Goal: Transaction & Acquisition: Purchase product/service

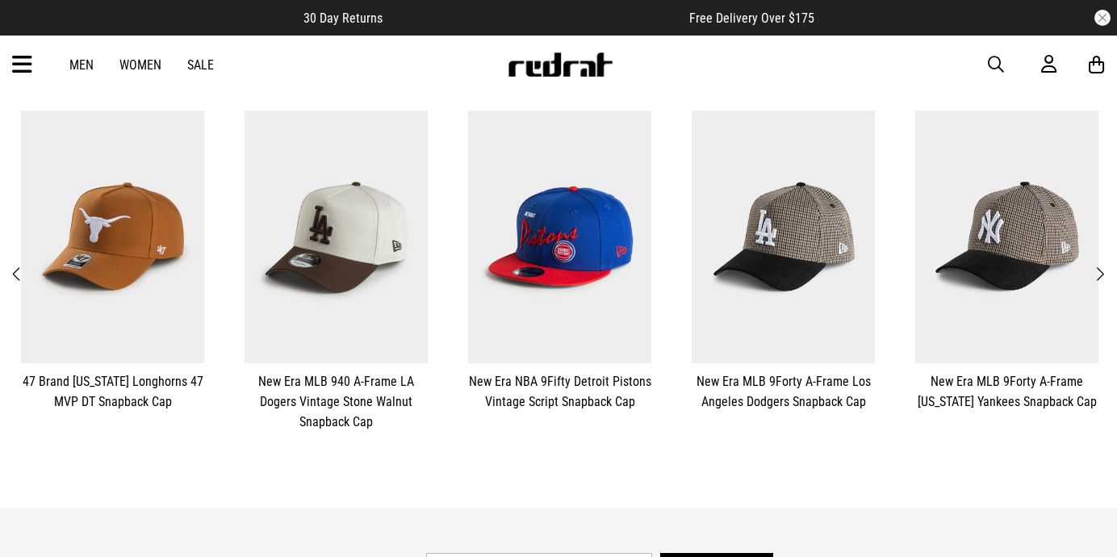
scroll to position [361, 0]
click at [1104, 265] on span "Next" at bounding box center [1099, 274] width 10 height 19
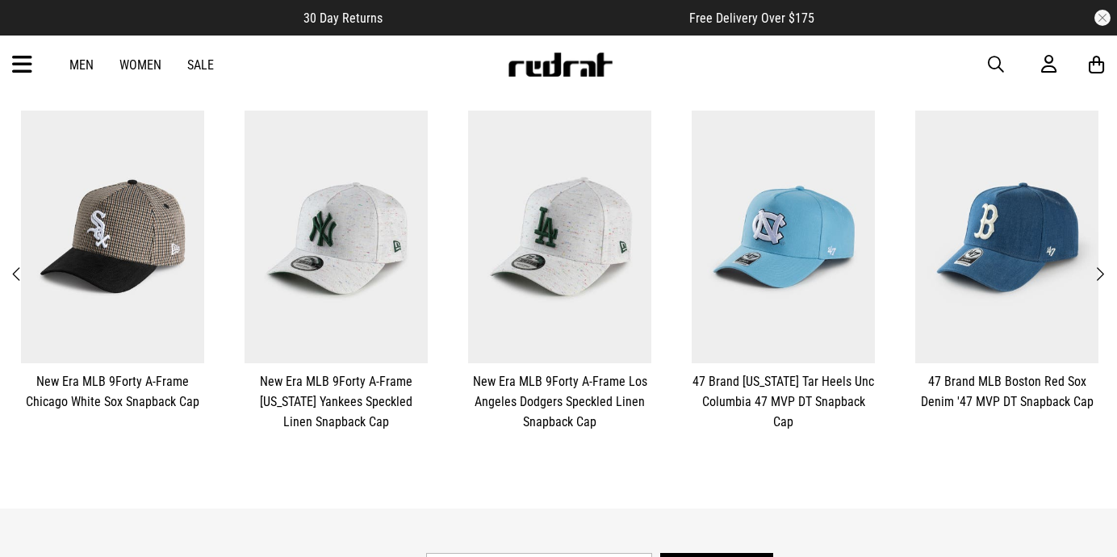
click at [1104, 265] on span "Next" at bounding box center [1099, 274] width 10 height 19
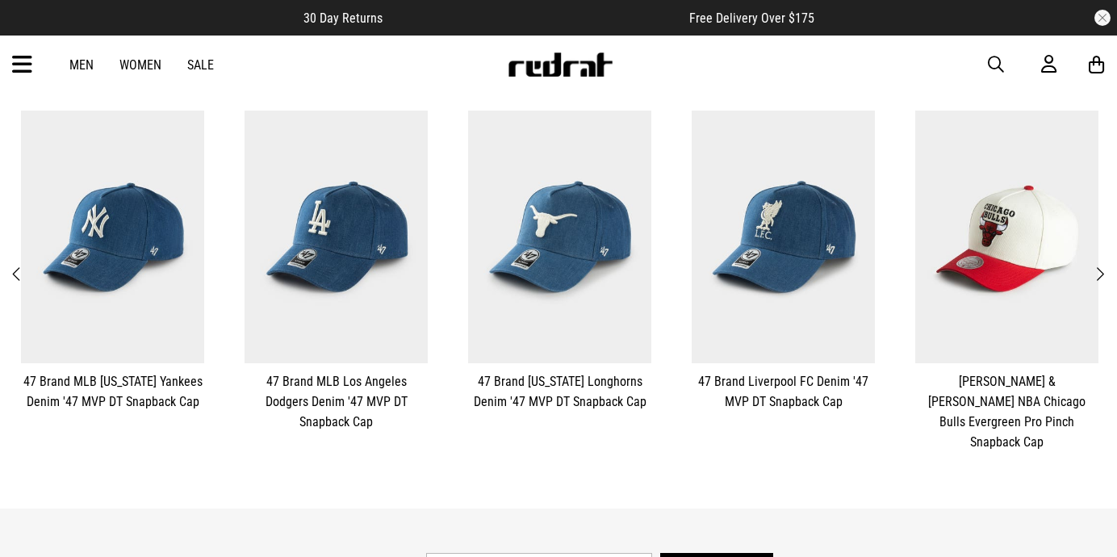
click at [1104, 265] on span "Next" at bounding box center [1099, 274] width 10 height 19
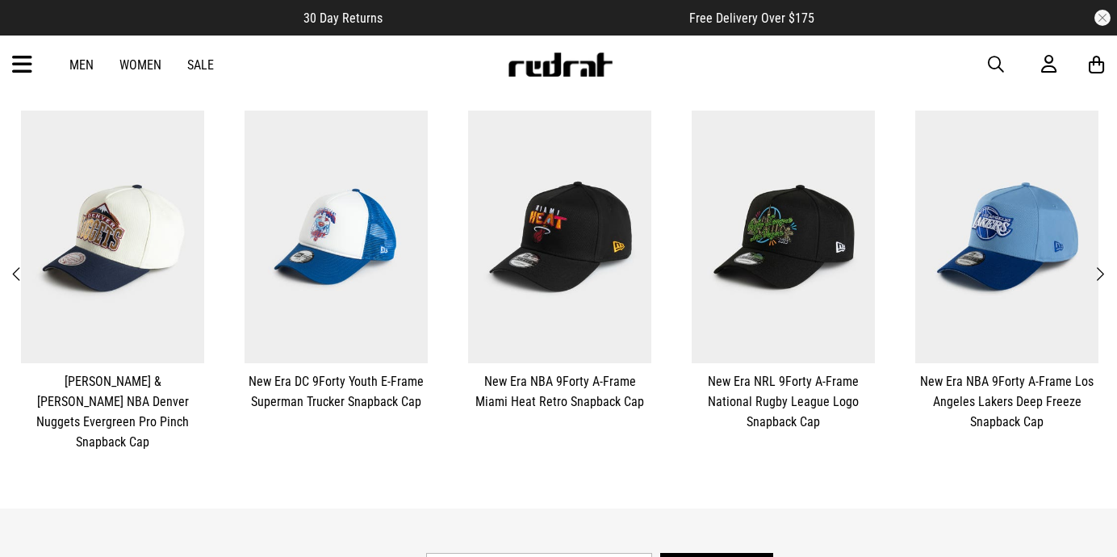
click at [1104, 265] on span "Next" at bounding box center [1099, 274] width 10 height 19
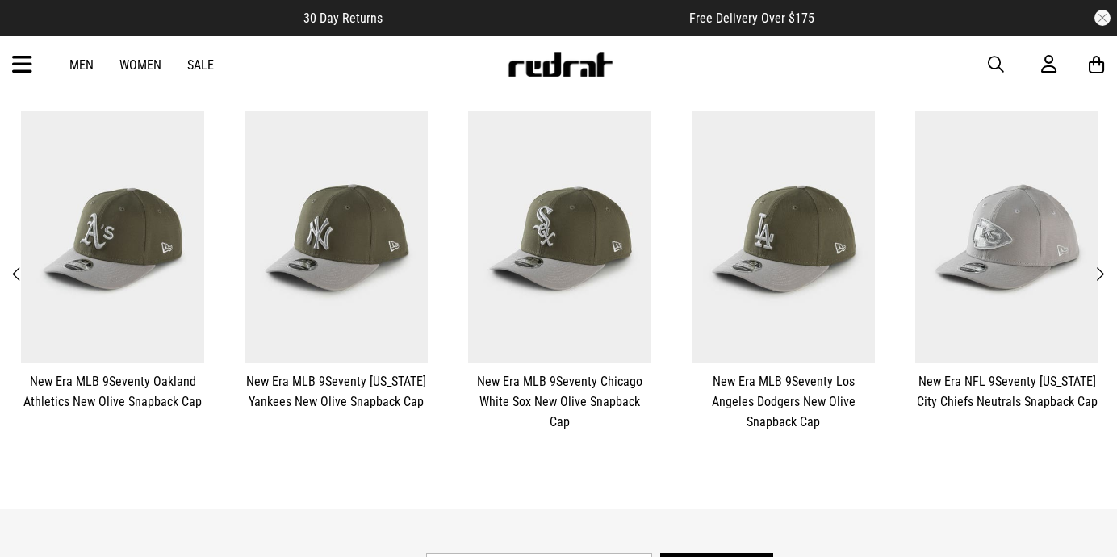
click at [1104, 265] on span "Next" at bounding box center [1099, 274] width 10 height 19
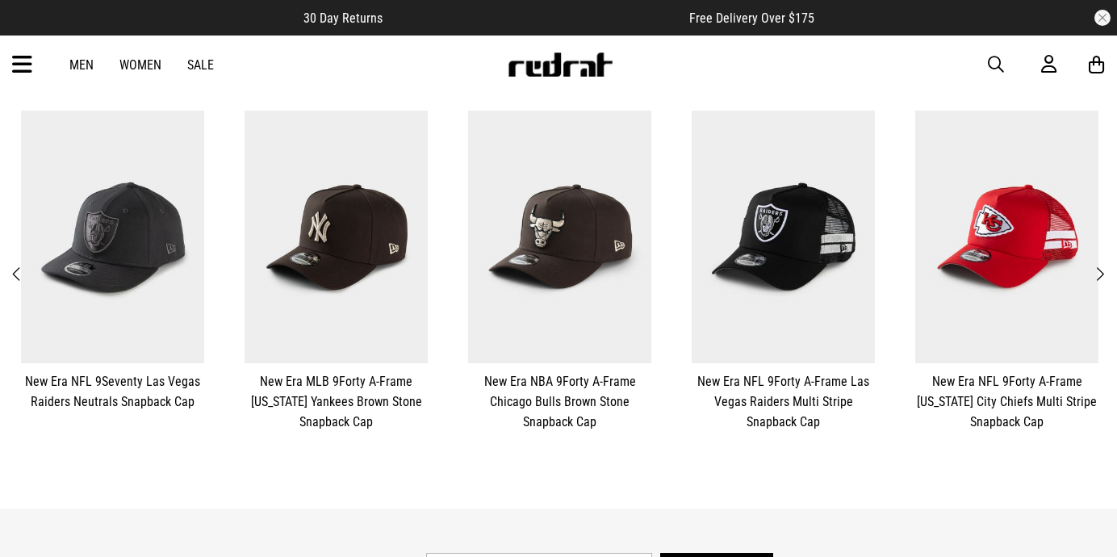
click at [1104, 265] on span "Next" at bounding box center [1099, 274] width 10 height 19
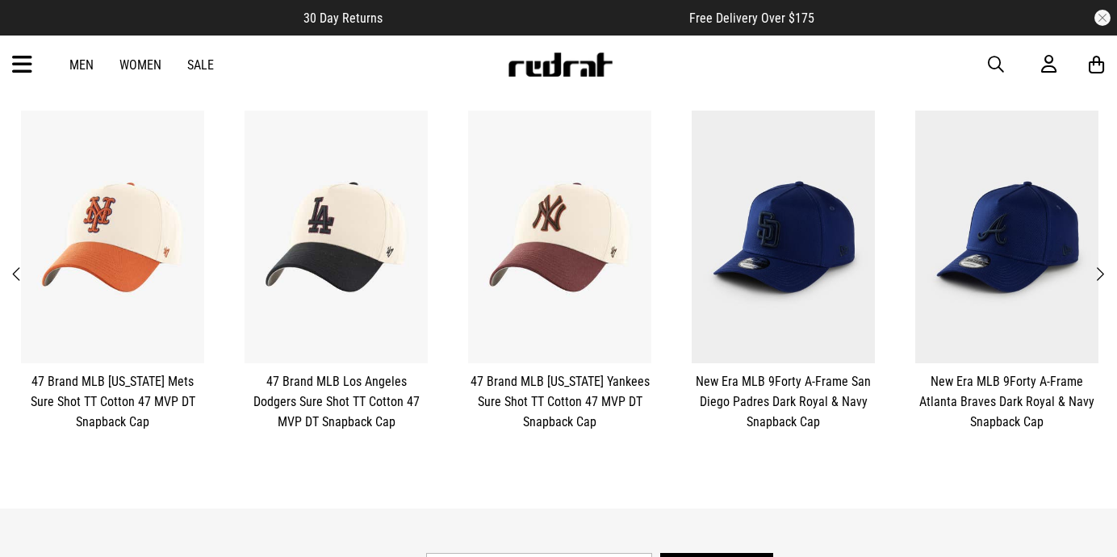
click at [1104, 265] on span "Next" at bounding box center [1099, 274] width 10 height 19
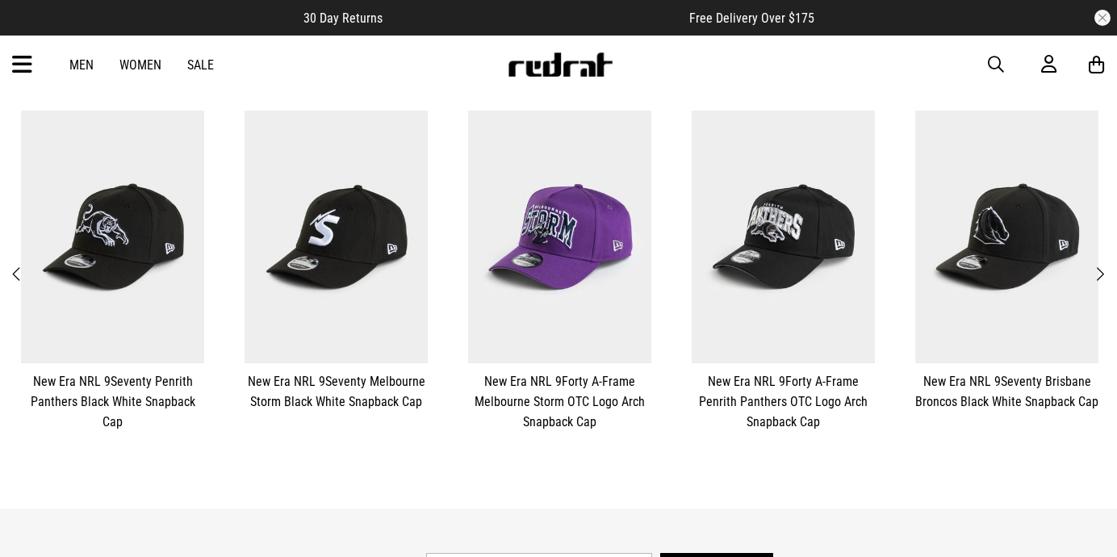
click at [1104, 265] on span "Next" at bounding box center [1099, 274] width 10 height 19
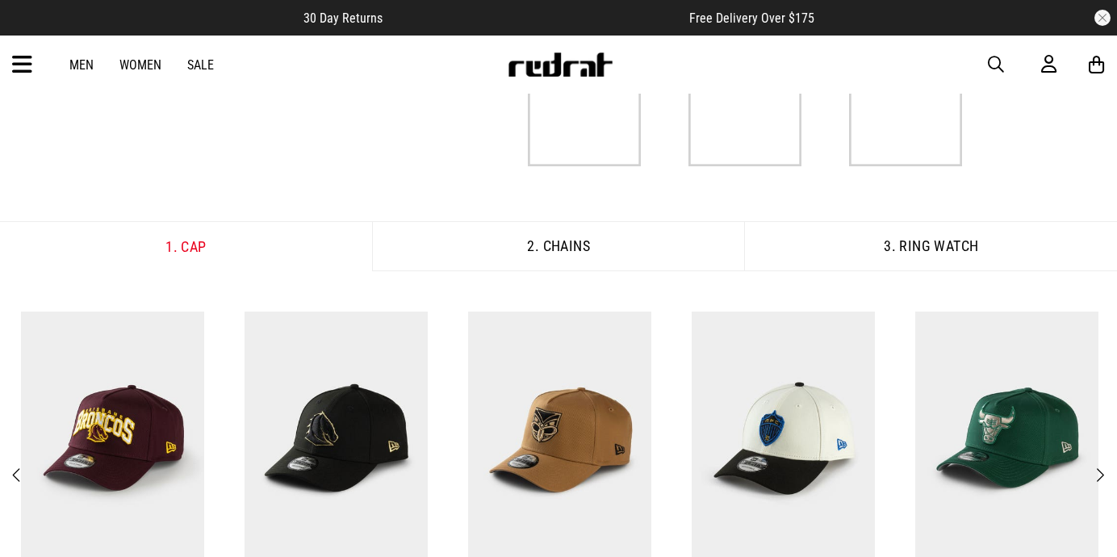
scroll to position [268, 0]
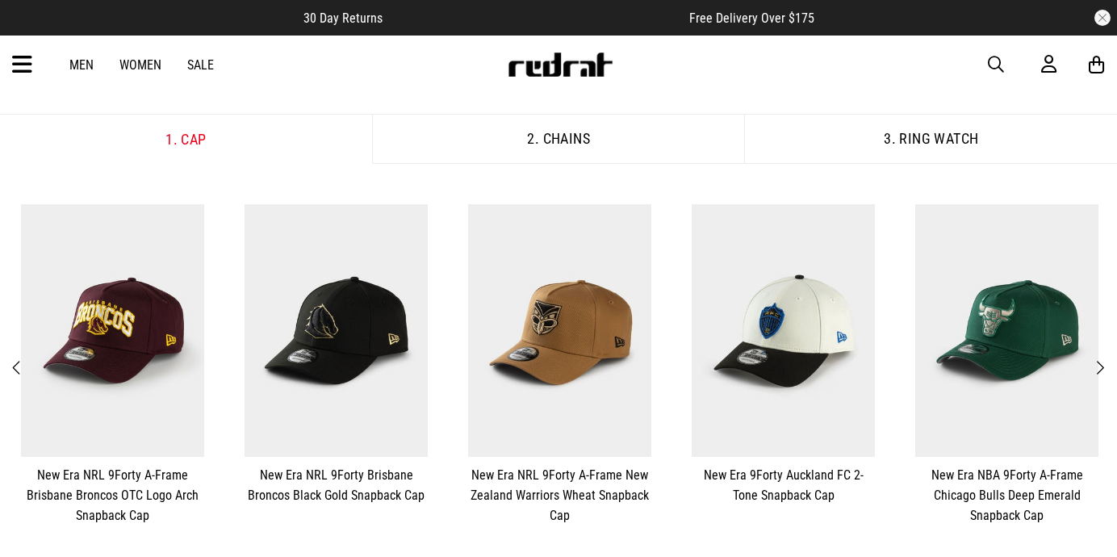
click at [16, 361] on span "Previous" at bounding box center [17, 367] width 10 height 19
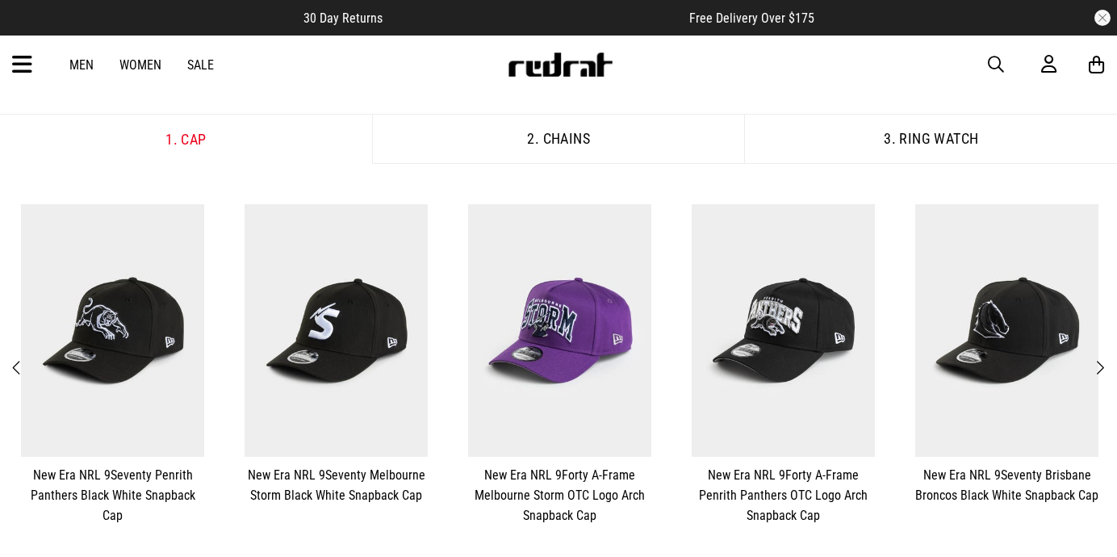
click at [18, 358] on span "Previous" at bounding box center [17, 367] width 10 height 19
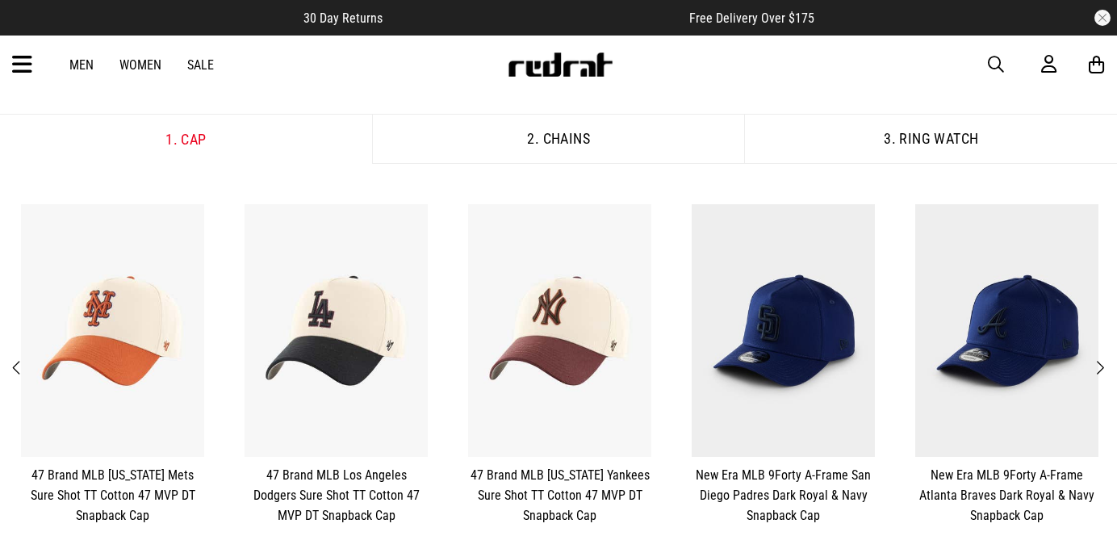
click at [18, 358] on span "Previous" at bounding box center [17, 367] width 10 height 19
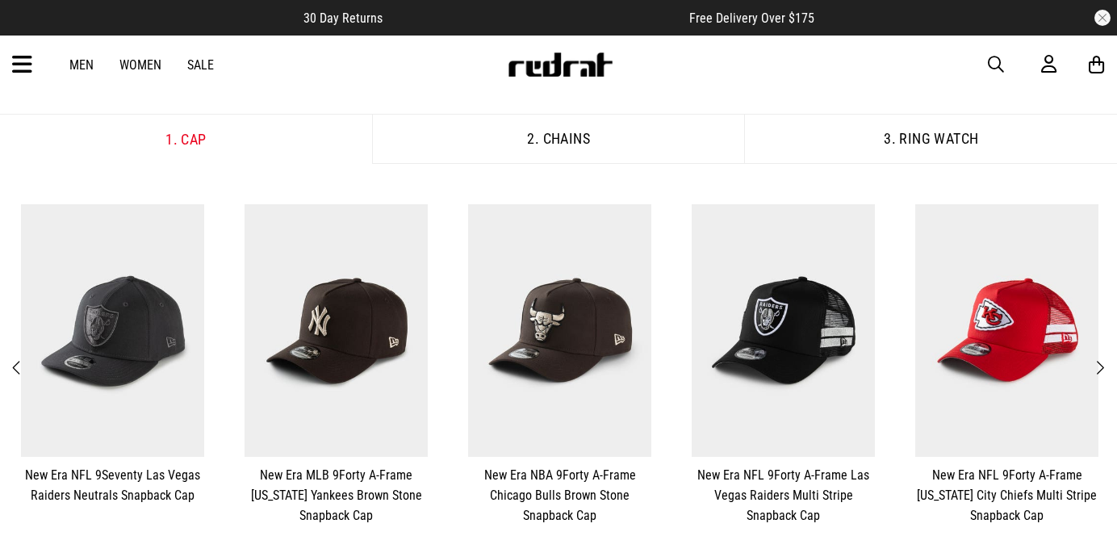
click at [18, 358] on span "Previous" at bounding box center [17, 367] width 10 height 19
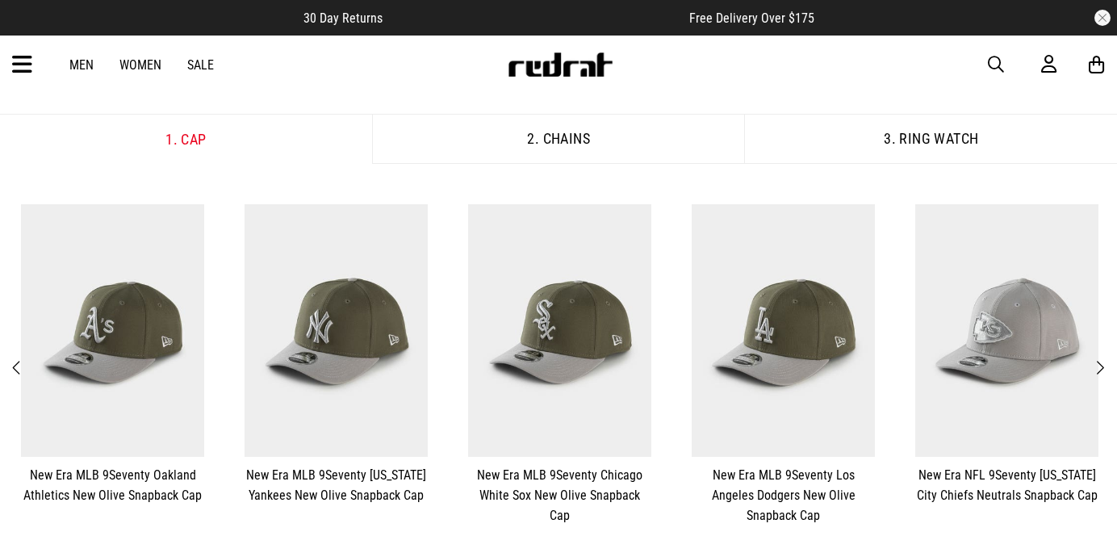
click at [18, 358] on span "Previous" at bounding box center [17, 367] width 10 height 19
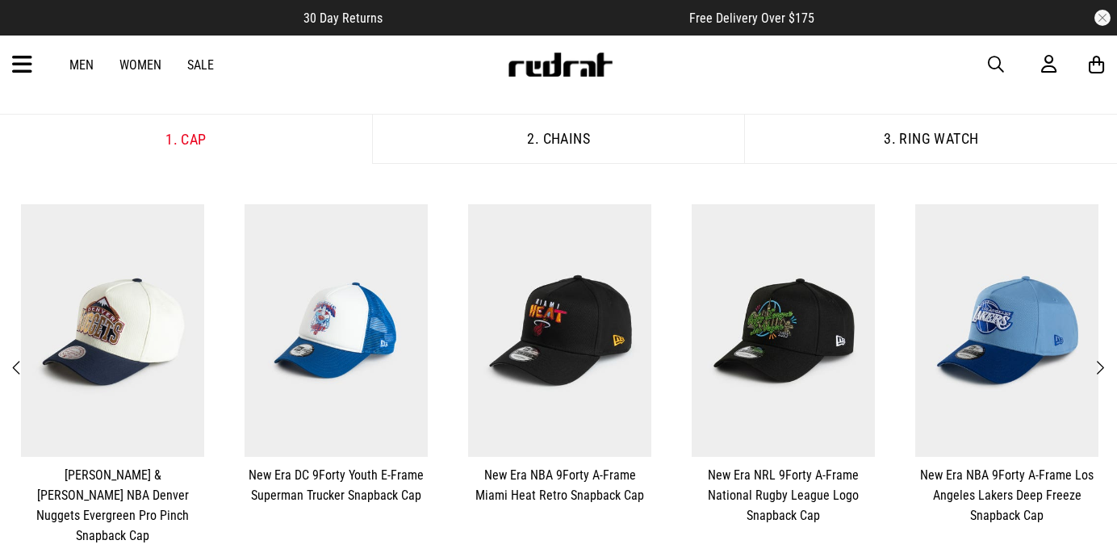
click at [18, 358] on span "Previous" at bounding box center [17, 367] width 10 height 19
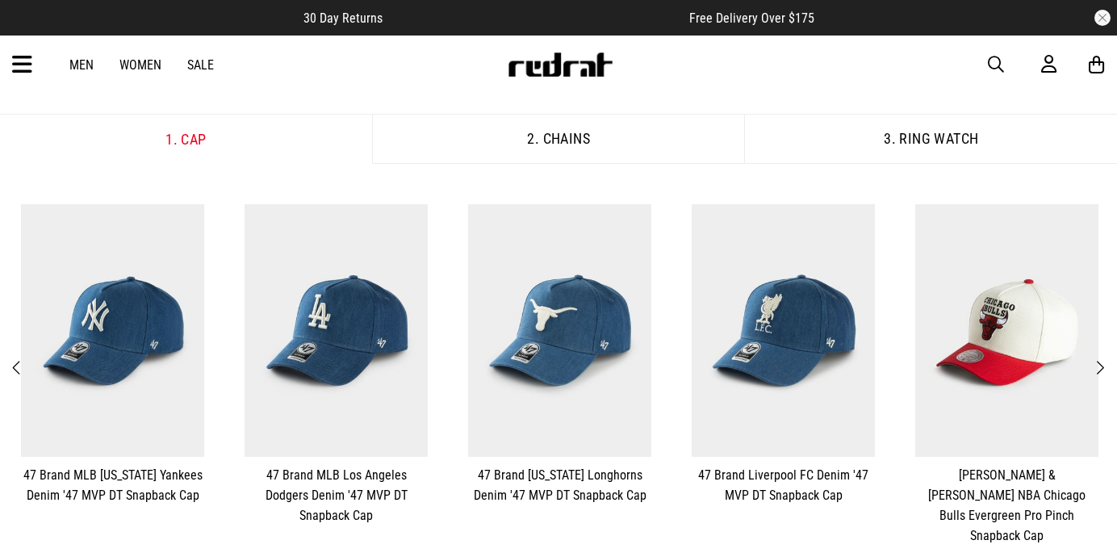
click at [18, 358] on span "Previous" at bounding box center [17, 367] width 10 height 19
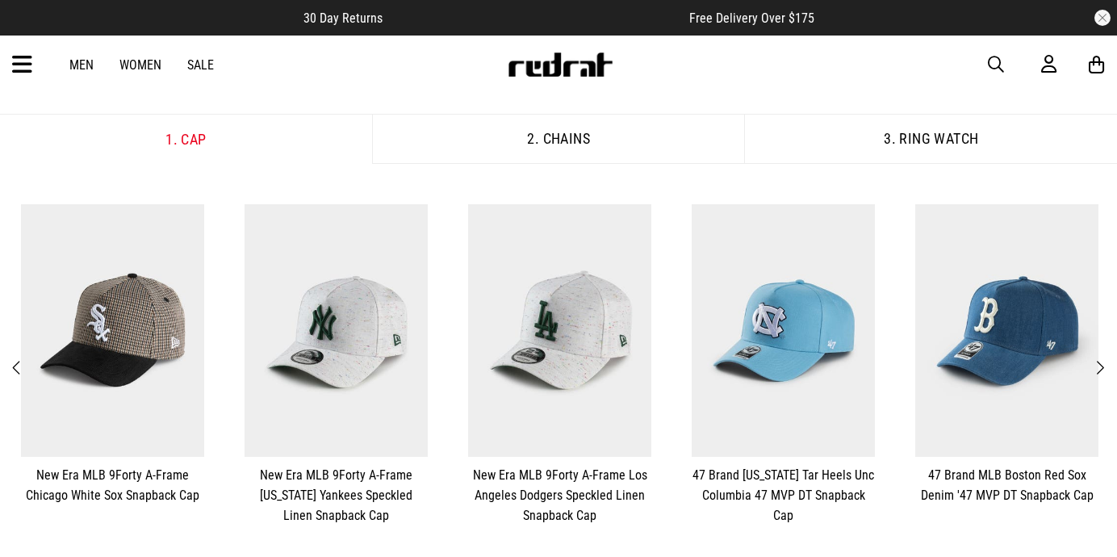
click at [1106, 357] on button "Next" at bounding box center [1099, 367] width 20 height 21
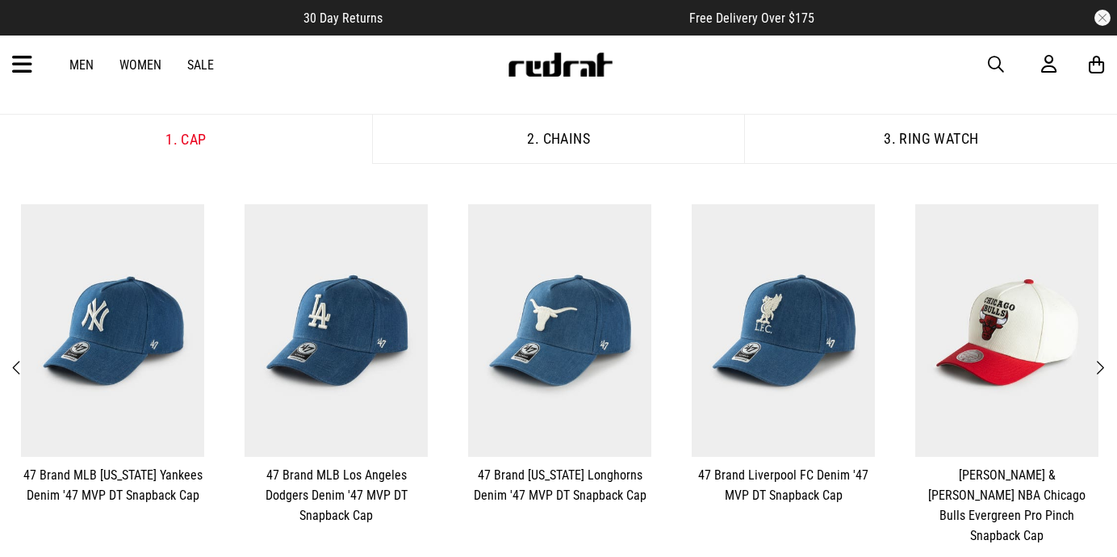
click at [12, 358] on span "Previous" at bounding box center [17, 367] width 10 height 19
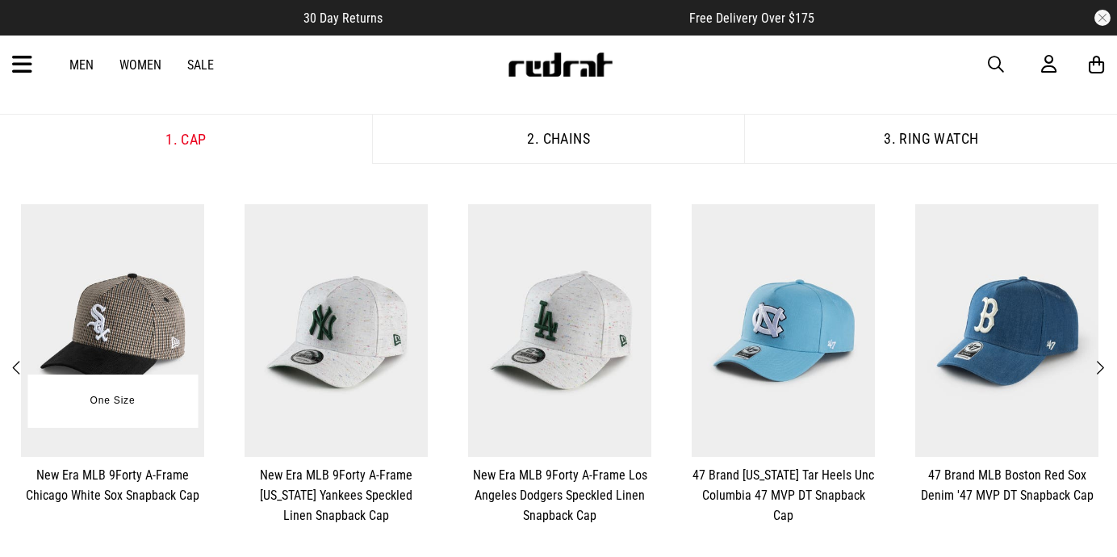
click at [130, 348] on img at bounding box center [112, 330] width 183 height 253
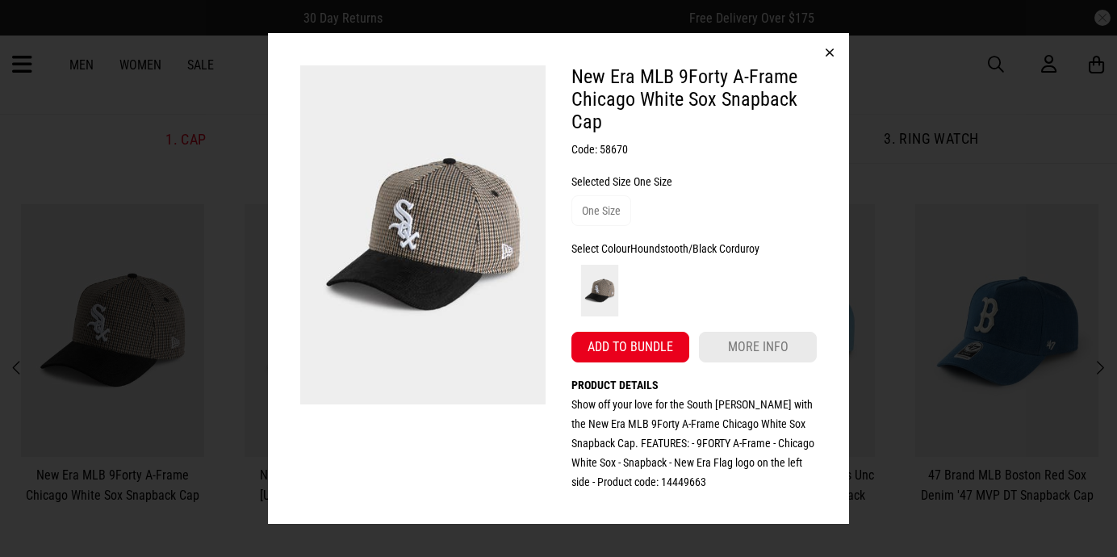
click at [827, 52] on button "button" at bounding box center [829, 52] width 39 height 39
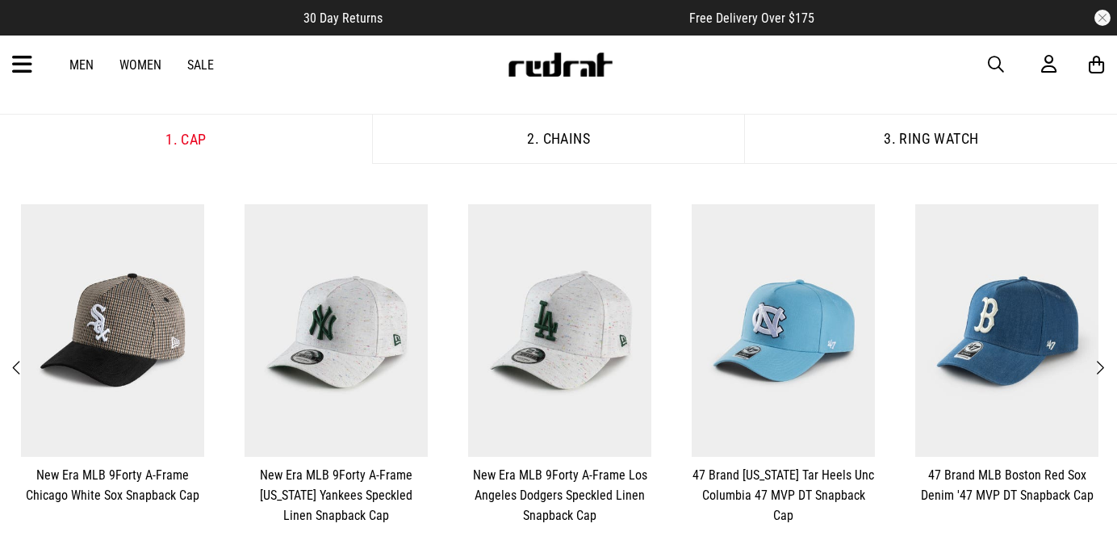
click at [1100, 361] on span "Next" at bounding box center [1099, 367] width 10 height 19
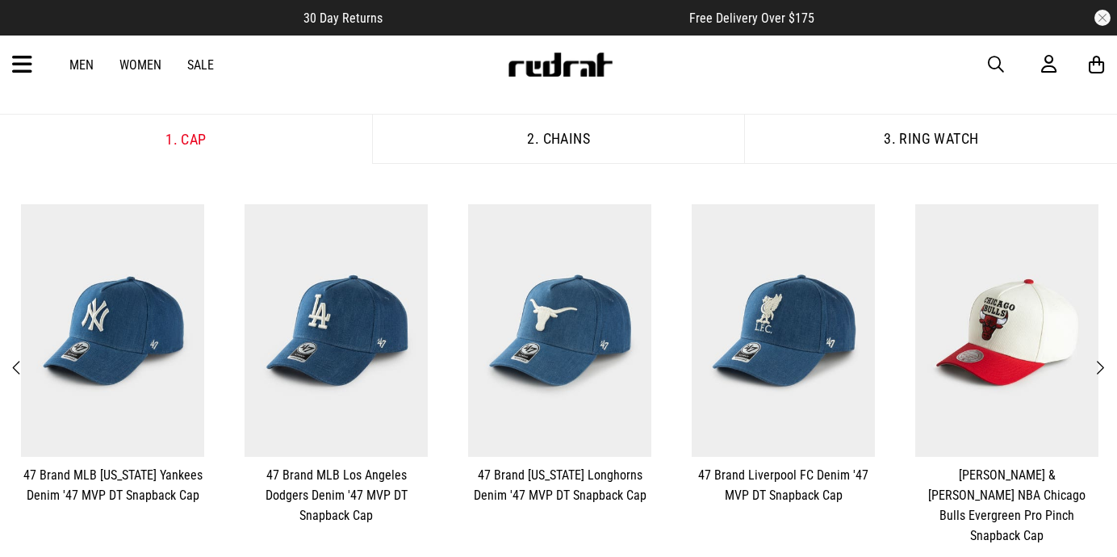
click at [1100, 361] on span "Next" at bounding box center [1099, 367] width 10 height 19
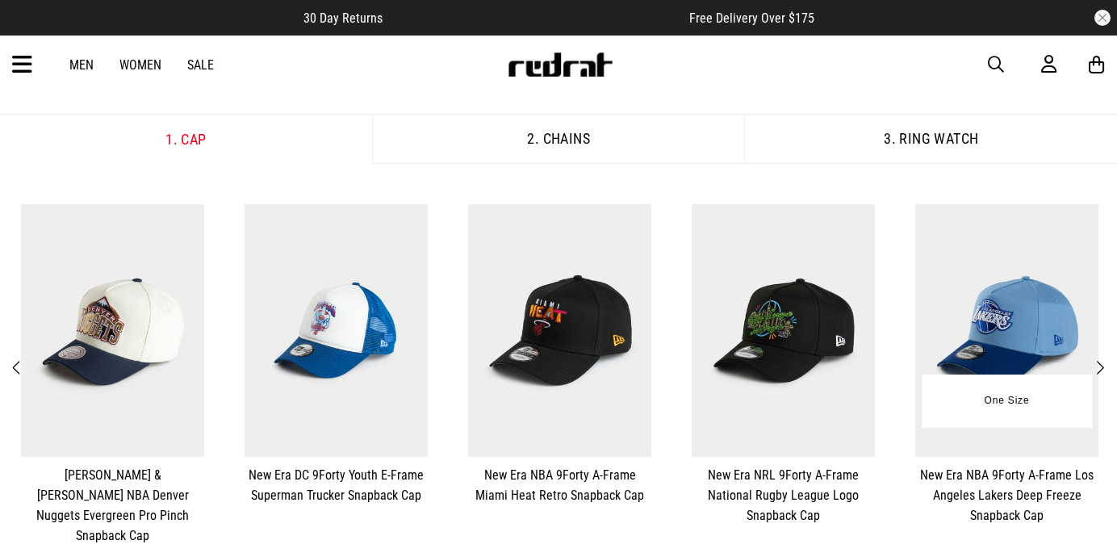
click at [972, 284] on img at bounding box center [1006, 330] width 183 height 253
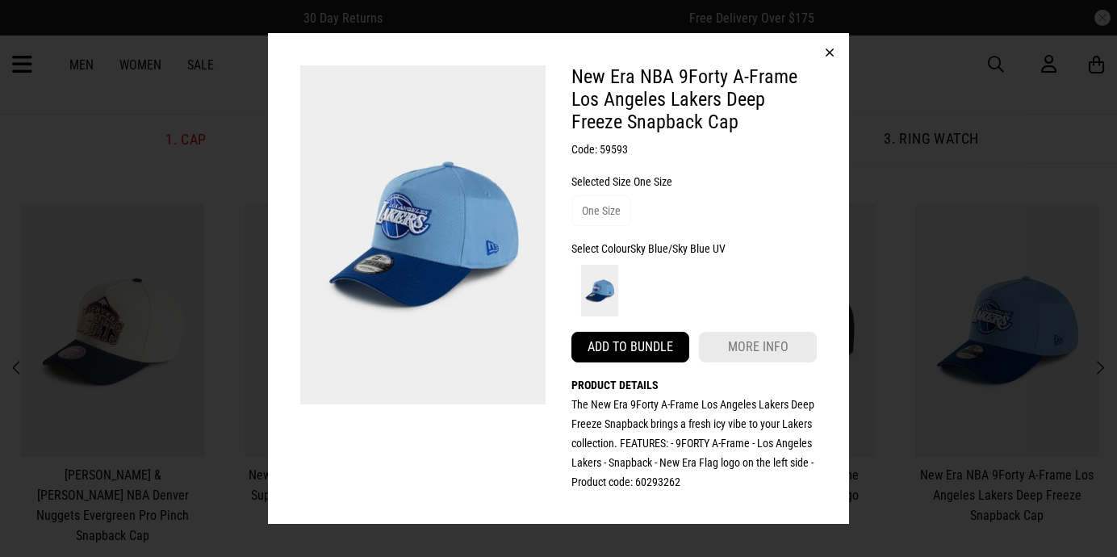
click at [629, 349] on button "Add to bundle" at bounding box center [630, 347] width 118 height 31
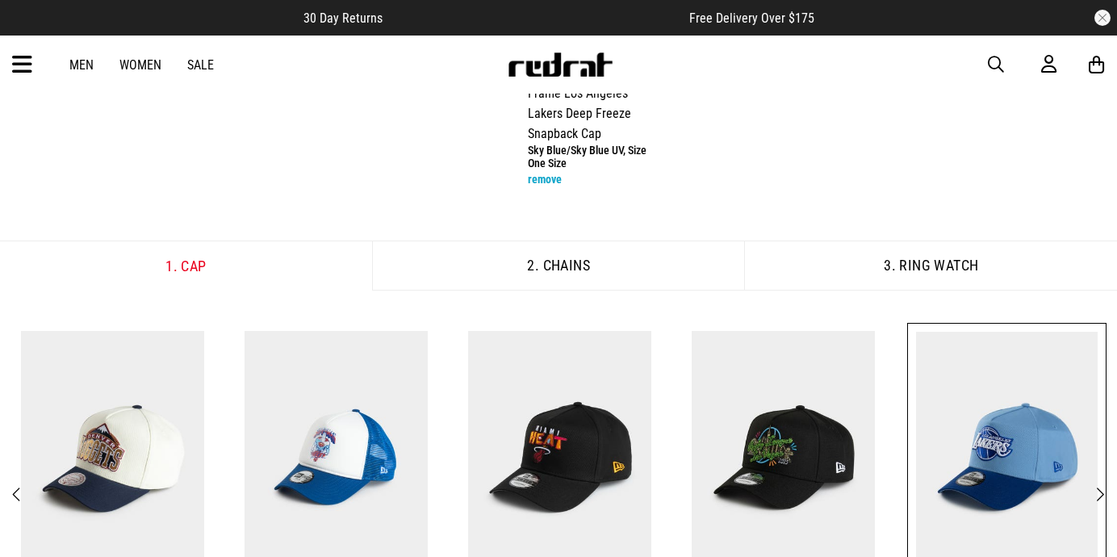
click at [630, 265] on button "2. Chains" at bounding box center [558, 265] width 373 height 50
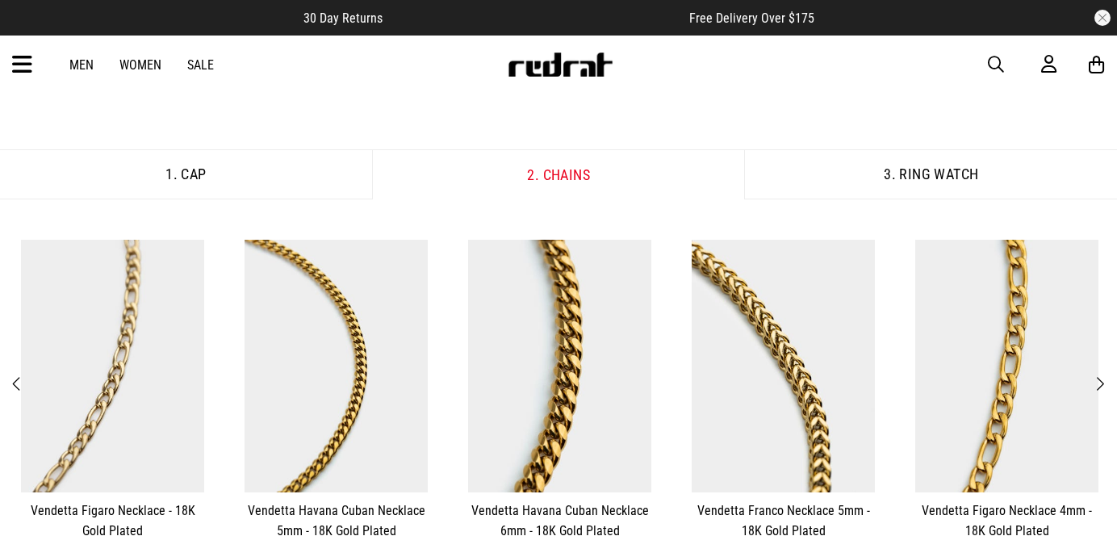
scroll to position [320, 0]
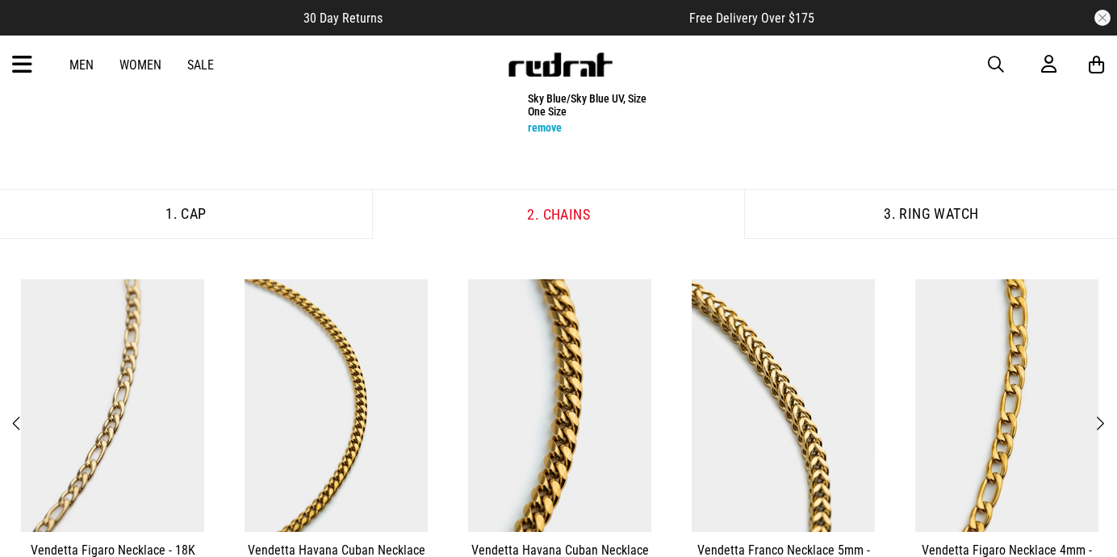
click at [877, 225] on button "3. Ring Watch" at bounding box center [930, 214] width 373 height 50
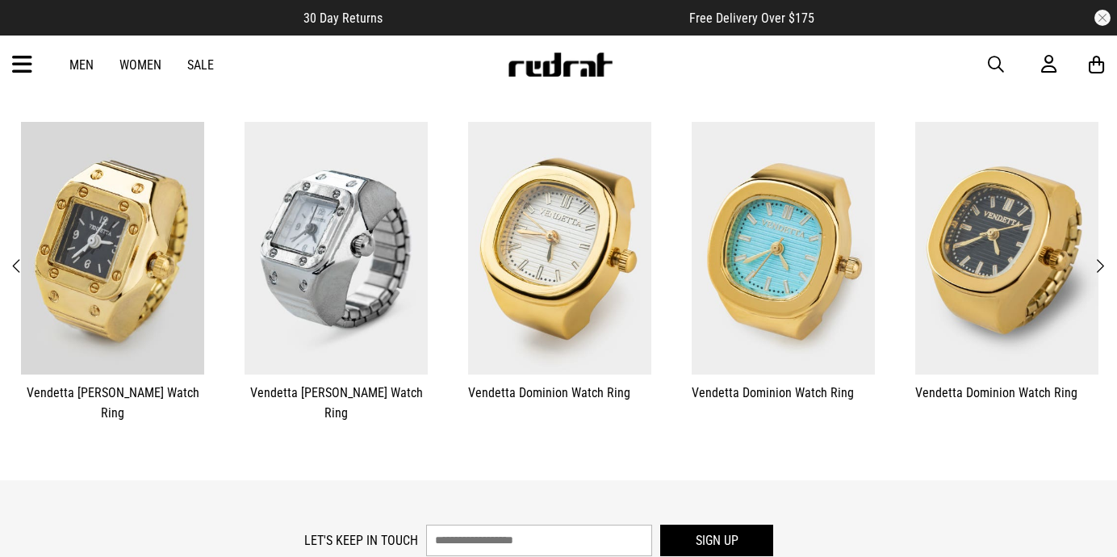
scroll to position [516, 0]
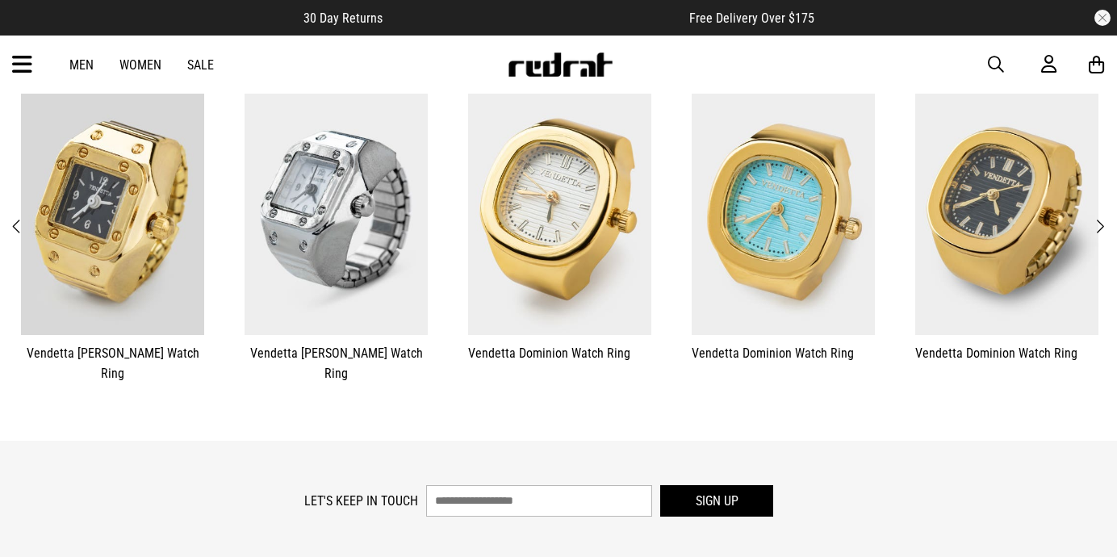
click at [1104, 217] on span "Next" at bounding box center [1099, 226] width 10 height 19
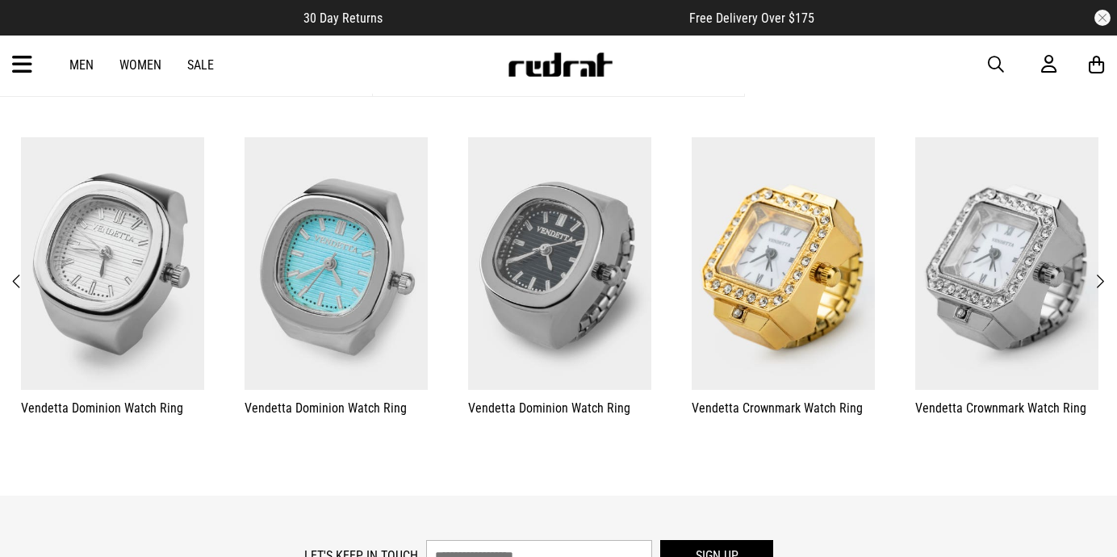
scroll to position [458, 0]
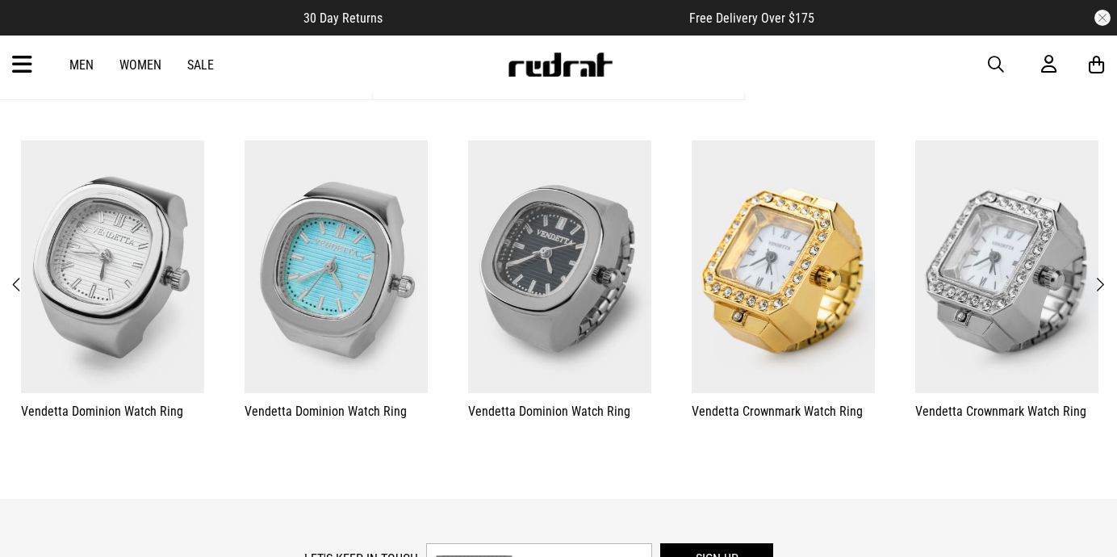
click at [1105, 277] on button "Next" at bounding box center [1099, 284] width 20 height 21
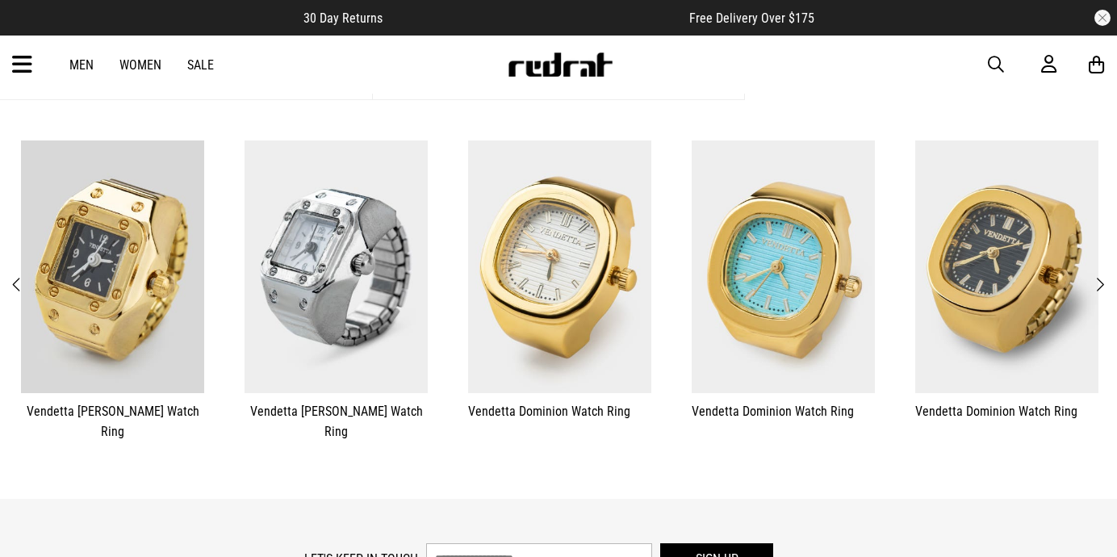
click at [1105, 277] on button "Next" at bounding box center [1099, 284] width 20 height 21
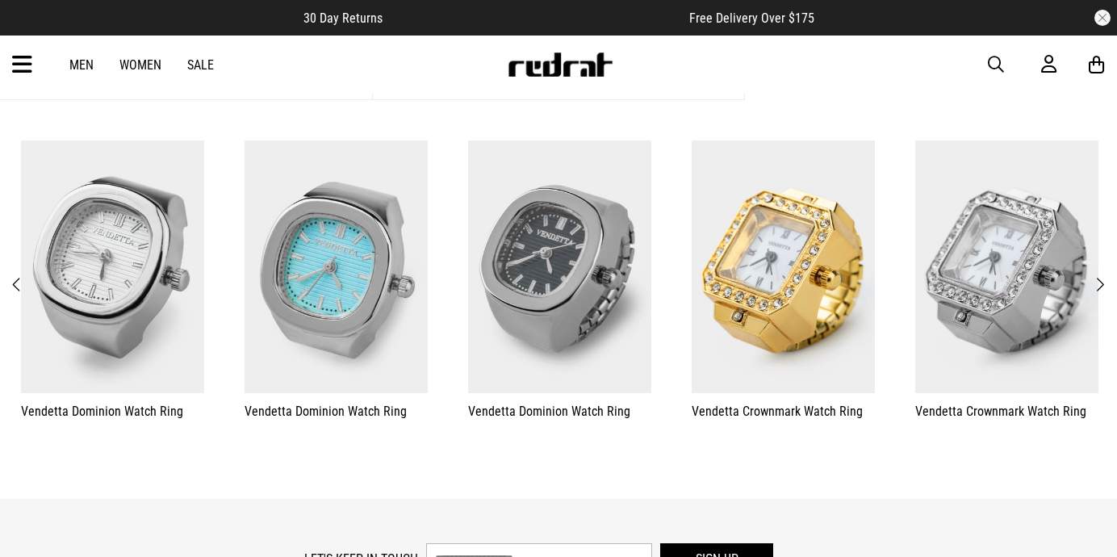
click at [1101, 275] on span "Next" at bounding box center [1099, 284] width 10 height 19
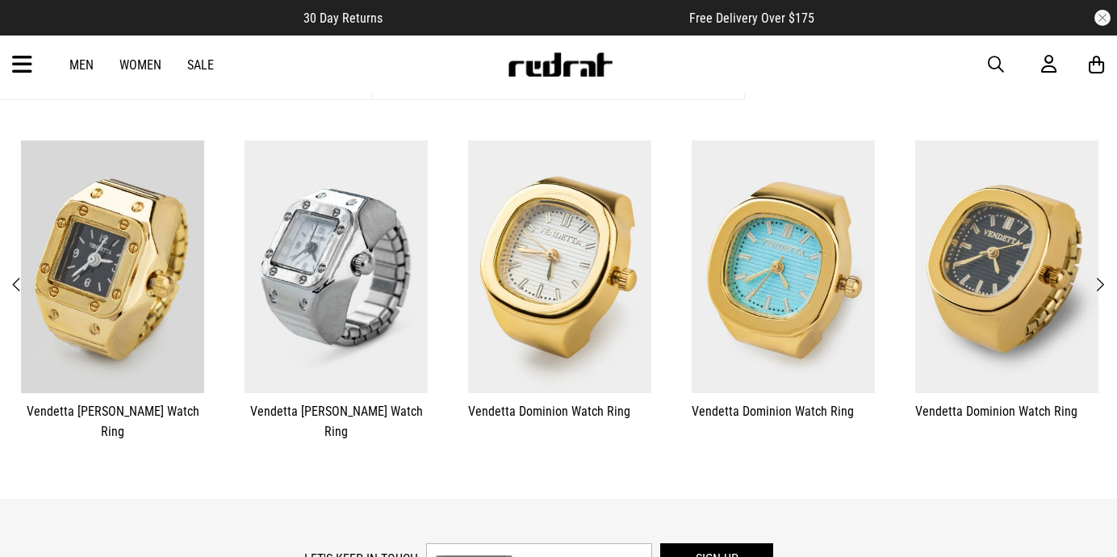
click at [1101, 275] on span "Next" at bounding box center [1099, 284] width 10 height 19
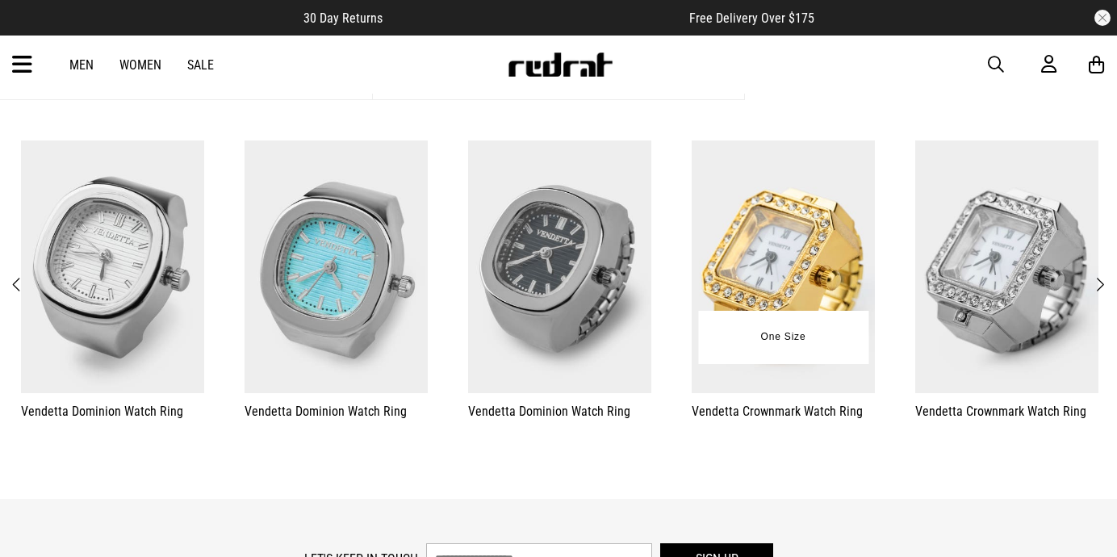
click at [819, 263] on img at bounding box center [782, 266] width 183 height 253
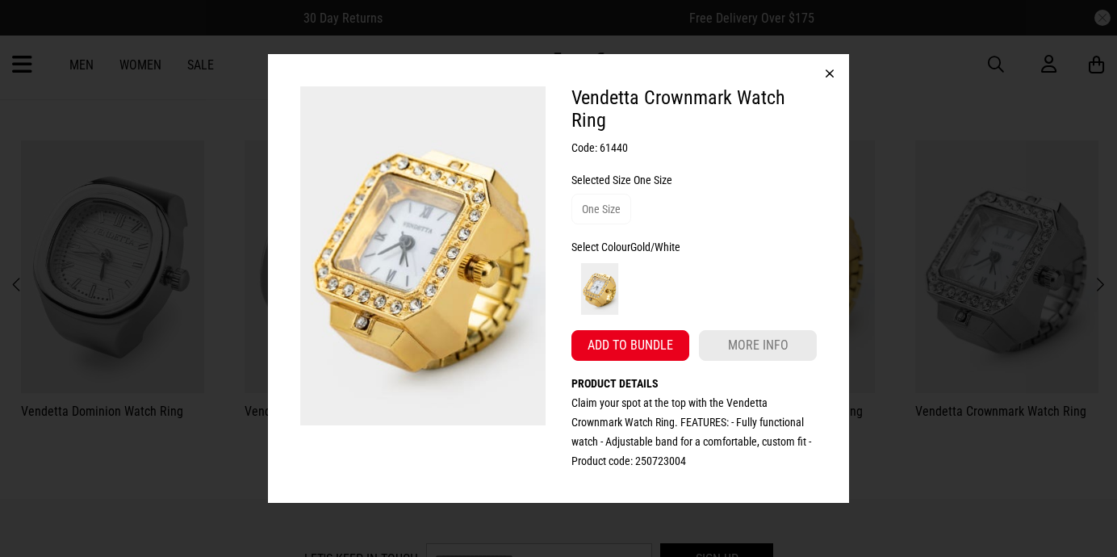
click at [833, 72] on button "button" at bounding box center [829, 73] width 39 height 39
